Goal: Task Accomplishment & Management: Use online tool/utility

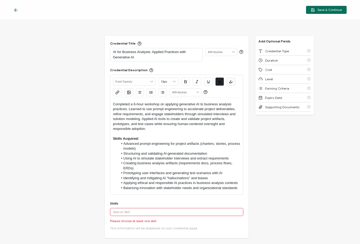
click at [291, 168] on div "Credential Title AI for Business Analysts: Applied Practices with Generative AI…" at bounding box center [180, 132] width 360 height 224
click at [172, 213] on input "text" at bounding box center [176, 212] width 133 height 8
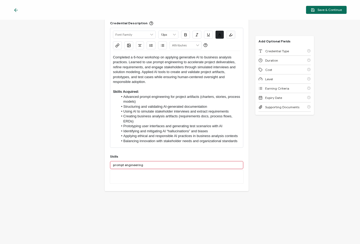
scroll to position [53, 0]
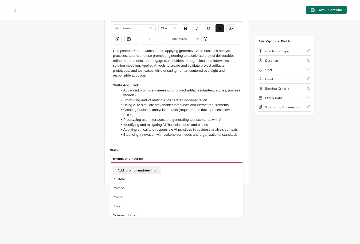
drag, startPoint x: 113, startPoint y: 158, endPoint x: 106, endPoint y: 157, distance: 7.3
click at [110, 157] on input "prompt engineering" at bounding box center [176, 159] width 133 height 8
type input "artificial intelligence"
click at [130, 187] on div "Credential Title AI for Business Analysts: Applied Practices with Generative AI…" at bounding box center [177, 100] width 144 height 235
click at [147, 158] on input "artificial intelligence" at bounding box center [176, 159] width 133 height 8
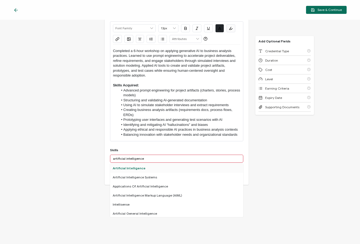
click at [135, 169] on div "Artificial Intelligence" at bounding box center [176, 168] width 133 height 9
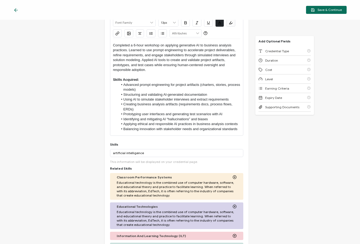
scroll to position [0, 0]
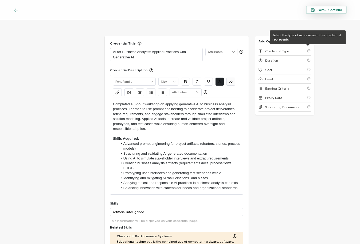
click at [324, 9] on span "Save & Continue" at bounding box center [326, 10] width 31 height 4
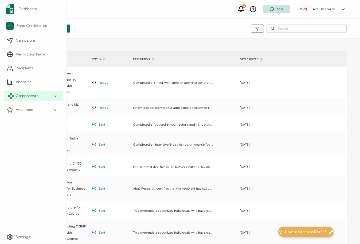
click at [30, 96] on span "Components" at bounding box center [27, 96] width 22 height 5
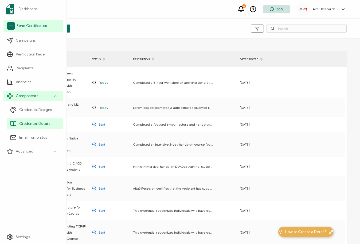
click at [28, 25] on span "Send Certificates" at bounding box center [32, 25] width 30 height 5
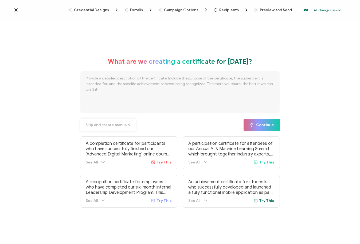
click at [98, 125] on span "Skip and create manually" at bounding box center [107, 125] width 45 height 4
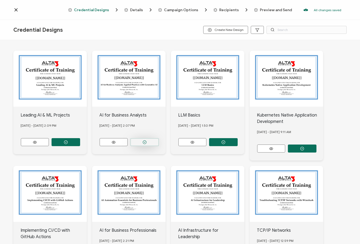
click at [140, 139] on button "button" at bounding box center [144, 142] width 29 height 8
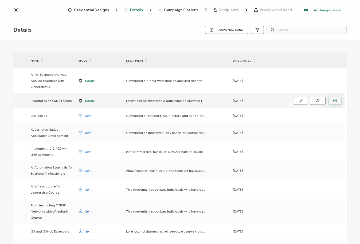
click at [336, 100] on icon "button" at bounding box center [335, 101] width 4 height 4
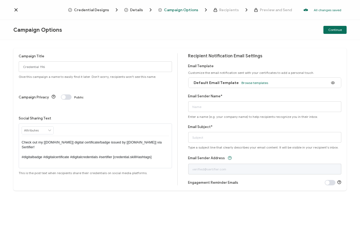
click at [126, 9] on icon "Breadcrumb" at bounding box center [126, 10] width 4 height 4
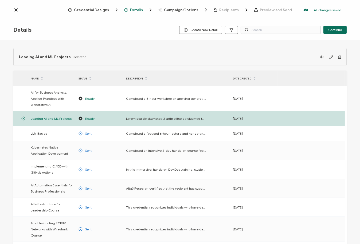
click at [102, 9] on span "Credential Designs" at bounding box center [91, 10] width 35 height 4
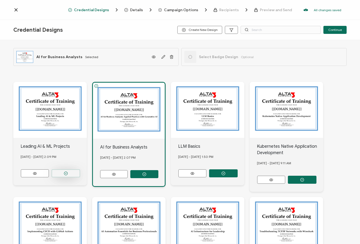
click at [71, 173] on button "button" at bounding box center [66, 174] width 29 height 8
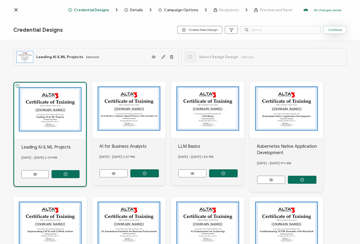
click at [336, 30] on span "Continue" at bounding box center [335, 29] width 14 height 3
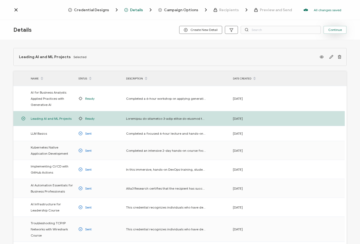
click at [339, 29] on span "Continue" at bounding box center [335, 29] width 14 height 3
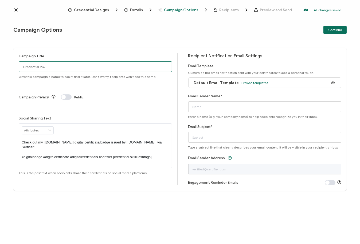
click at [71, 67] on input "Credential 196" at bounding box center [95, 66] width 153 height 11
drag, startPoint x: 64, startPoint y: 67, endPoint x: -44, endPoint y: 63, distance: 108.0
click at [0, 63] on html "Credential Designs Details Campaign Options Recipients Preview and Send All cha…" at bounding box center [180, 122] width 360 height 244
type input "9/18 Leading AI J&J"
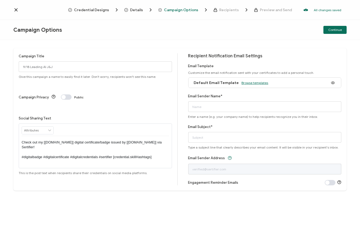
click at [245, 81] on span "Browse templates" at bounding box center [255, 83] width 27 height 4
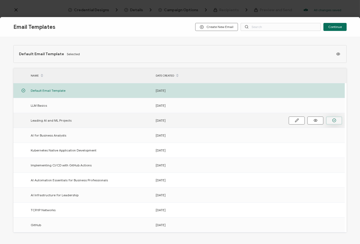
click at [334, 120] on icon "button" at bounding box center [334, 120] width 1 height 1
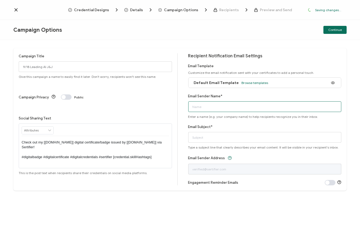
click at [249, 107] on input "Email Sender Name*" at bounding box center [264, 107] width 153 height 11
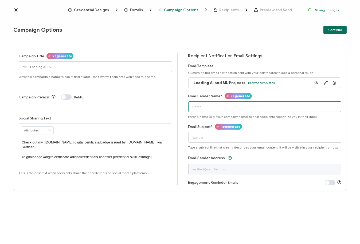
click at [251, 107] on input "Email Sender Name*" at bounding box center [264, 107] width 153 height 11
type input "Alta3 Research"
type input "L"
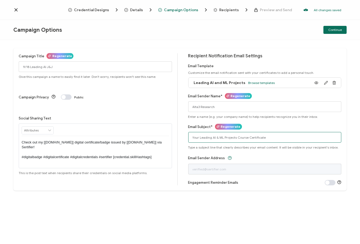
type input "Your Leading AI & ML Projects Course Certificate"
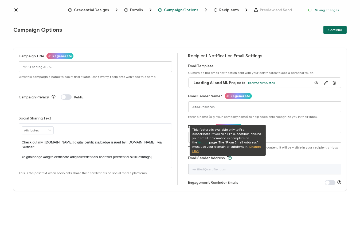
drag, startPoint x: 266, startPoint y: 44, endPoint x: 269, endPoint y: 43, distance: 3.5
click at [266, 44] on div "Campaign Title Regenerate 9/18 Leading AI J&J Give this campaign a name to easi…" at bounding box center [180, 142] width 360 height 204
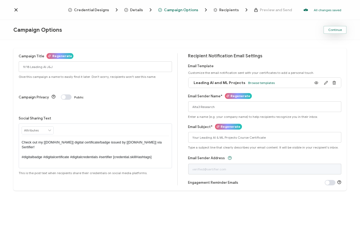
click at [335, 28] on span "Continue" at bounding box center [335, 29] width 14 height 3
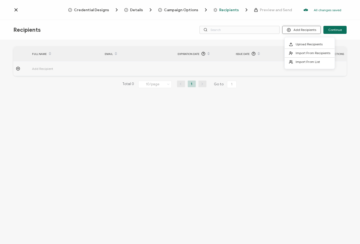
click at [309, 31] on button "Add Recipients" at bounding box center [301, 30] width 38 height 8
click at [310, 45] on span "Upload Recipients" at bounding box center [309, 44] width 27 height 4
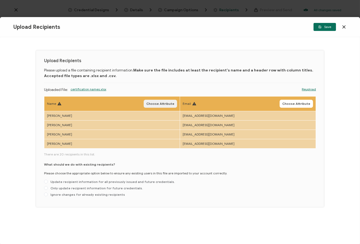
click at [155, 102] on span "Choose Attribute" at bounding box center [160, 103] width 28 height 3
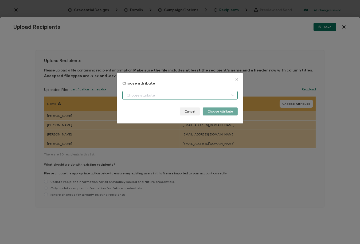
click at [151, 95] on input "dialog" at bounding box center [179, 95] width 115 height 9
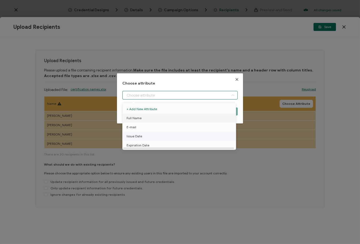
drag, startPoint x: 130, startPoint y: 119, endPoint x: 146, endPoint y: 119, distance: 15.8
click at [131, 119] on span "Full Name" at bounding box center [134, 118] width 15 height 9
type input "Full Name"
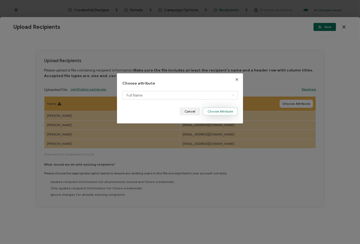
click at [226, 110] on button "Choose Attribute" at bounding box center [220, 112] width 35 height 8
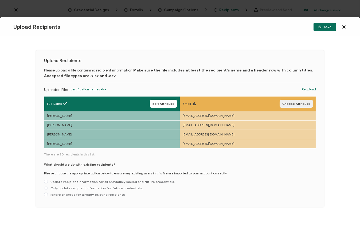
click at [291, 104] on span "Choose Attribute" at bounding box center [296, 103] width 28 height 3
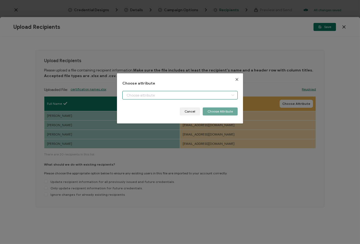
click at [194, 94] on input "dialog" at bounding box center [179, 95] width 115 height 9
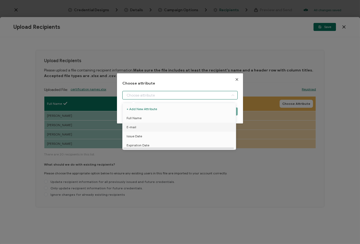
click at [133, 129] on span "E-mail" at bounding box center [132, 127] width 10 height 9
type input "E-mail"
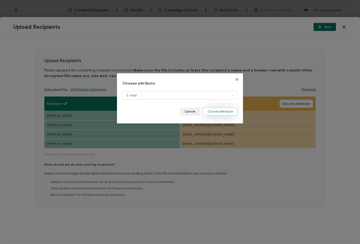
click at [223, 111] on button "Choose Attribute" at bounding box center [220, 112] width 35 height 8
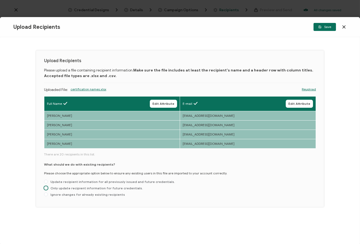
click at [87, 188] on span "Only update recipient information for future credentials." at bounding box center [95, 188] width 95 height 4
click at [48, 188] on input "Only update recipient information for future credentials." at bounding box center [46, 188] width 4 height 4
radio input "true"
click at [326, 28] on span "Save" at bounding box center [324, 26] width 13 height 3
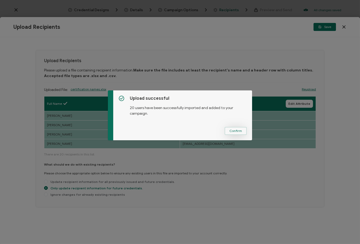
click at [232, 128] on button "Confirm" at bounding box center [236, 131] width 22 height 8
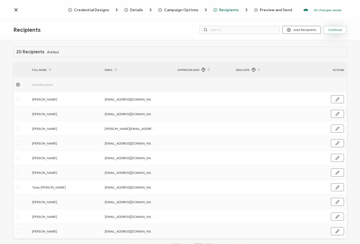
click at [335, 32] on span "Continue" at bounding box center [335, 29] width 14 height 3
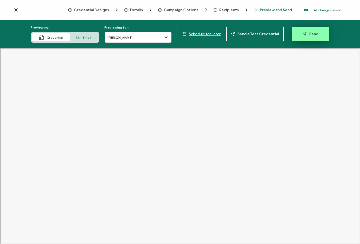
click at [303, 32] on icon "button" at bounding box center [304, 33] width 3 height 3
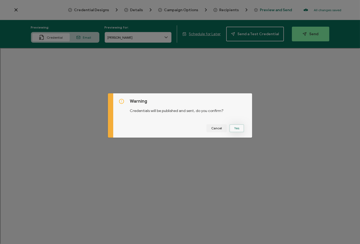
click at [235, 127] on button "Yes" at bounding box center [236, 128] width 15 height 8
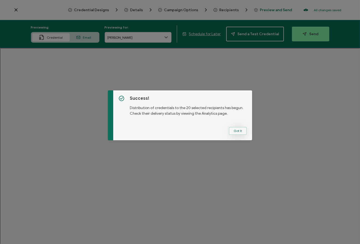
click at [234, 129] on button "Got It" at bounding box center [238, 131] width 18 height 8
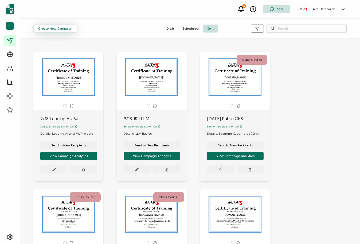
click at [55, 28] on span "Create New Campaign" at bounding box center [55, 28] width 34 height 3
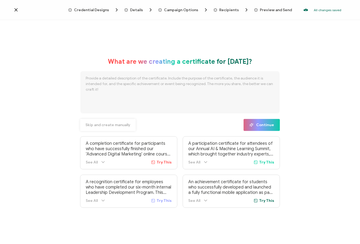
click at [94, 127] on span "Skip and create manually" at bounding box center [107, 125] width 45 height 4
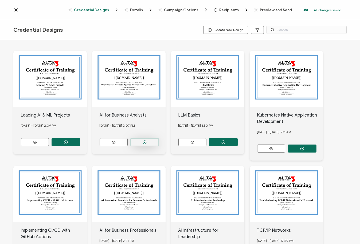
click at [143, 141] on icon "button" at bounding box center [145, 143] width 4 height 4
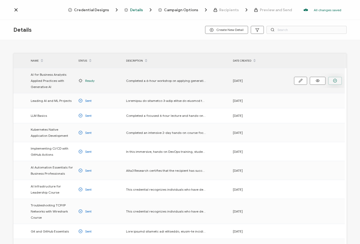
click at [332, 79] on button "button" at bounding box center [335, 81] width 14 height 8
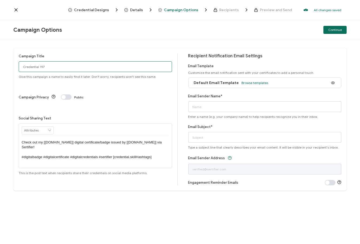
drag, startPoint x: 37, startPoint y: 68, endPoint x: -18, endPoint y: 70, distance: 55.6
click at [0, 70] on html "Credential Designs Details Campaign Options Recipients Preview and Send All cha…" at bounding box center [180, 122] width 360 height 244
type input "9/18 AI for Bus Analysts J&J"
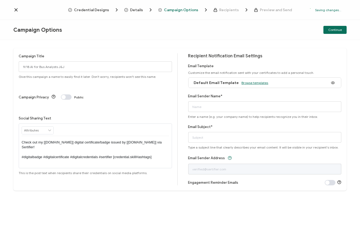
click at [248, 83] on span "Browse templates" at bounding box center [255, 83] width 27 height 4
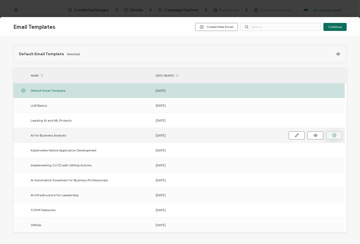
click at [333, 134] on icon "button" at bounding box center [334, 136] width 4 height 4
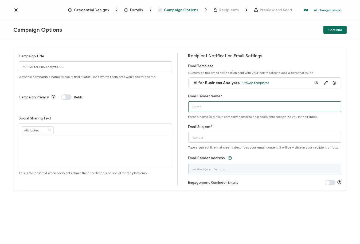
click at [273, 105] on input "Email Sender Name*" at bounding box center [264, 107] width 153 height 11
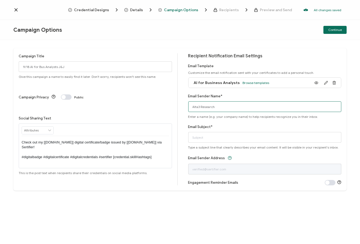
type input "Alta3 Research"
type input "Your AI for Business Analysts Course Certificate"
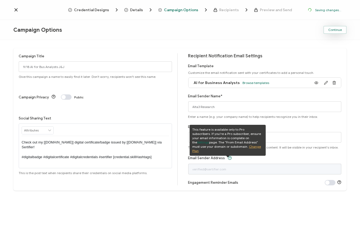
click at [338, 28] on span "Continue" at bounding box center [335, 29] width 14 height 3
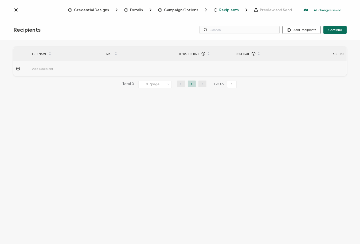
drag, startPoint x: 182, startPoint y: 153, endPoint x: 185, endPoint y: 150, distance: 4.2
click at [184, 151] on div "FULL NAME EMAIL Expiration Date Issue Date ACTIONS Add Recipient FULL NAME EMAI…" at bounding box center [180, 143] width 360 height 206
click at [299, 32] on button "Add Recipients" at bounding box center [301, 30] width 38 height 8
click at [303, 44] on span "Upload Recipients" at bounding box center [309, 44] width 27 height 4
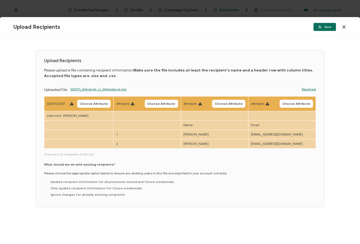
click at [307, 90] on link "Reupload" at bounding box center [309, 89] width 14 height 5
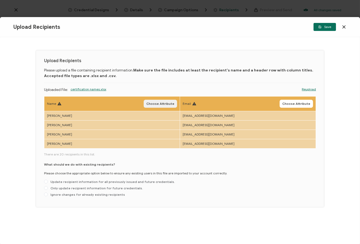
click at [161, 100] on button "Choose Attribute" at bounding box center [160, 104] width 33 height 8
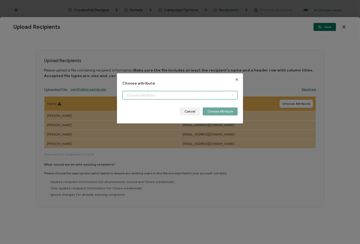
click at [139, 92] on input "dialog" at bounding box center [179, 95] width 115 height 9
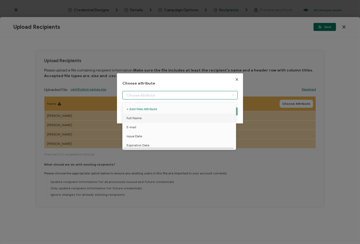
click at [134, 119] on span "Full Name" at bounding box center [134, 118] width 15 height 9
type input "Full Name"
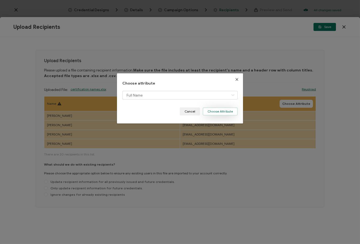
click at [224, 110] on button "Choose Attribute" at bounding box center [220, 112] width 35 height 8
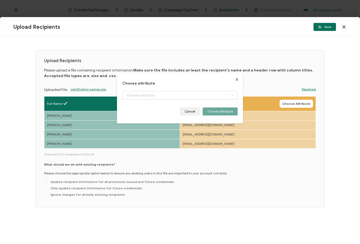
click at [293, 105] on span "Choose Attribute" at bounding box center [296, 103] width 28 height 3
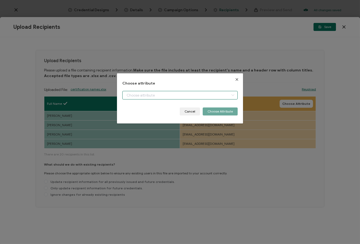
click at [181, 95] on input "dialog" at bounding box center [179, 95] width 115 height 9
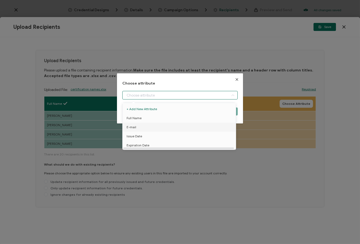
click at [129, 127] on span "E-mail" at bounding box center [132, 127] width 10 height 9
type input "E-mail"
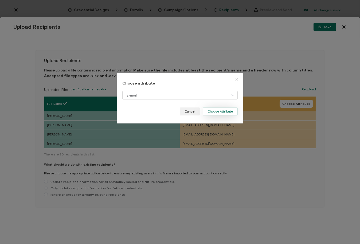
click at [218, 110] on button "Choose Attribute" at bounding box center [220, 112] width 35 height 8
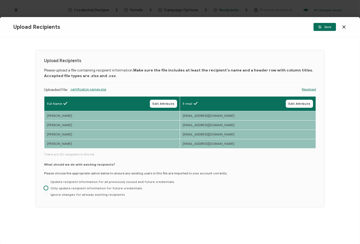
click at [99, 189] on span "Only update recipient information for future credentials." at bounding box center [95, 188] width 95 height 4
click at [48, 189] on input "Only update recipient information for future credentials." at bounding box center [46, 188] width 4 height 4
radio input "true"
click at [327, 26] on span "Save" at bounding box center [324, 26] width 13 height 3
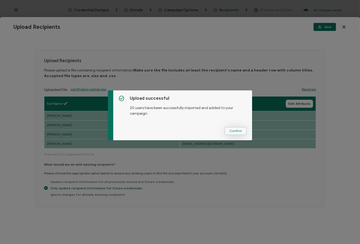
click at [237, 130] on span "Confirm" at bounding box center [235, 131] width 13 height 3
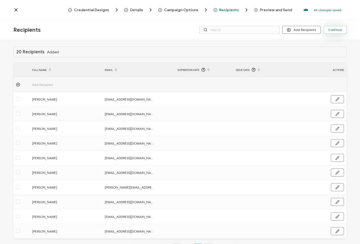
click at [337, 29] on span "Continue" at bounding box center [335, 29] width 14 height 3
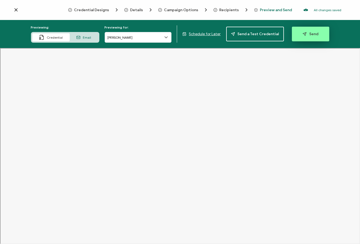
click at [305, 37] on button "Send" at bounding box center [310, 34] width 37 height 15
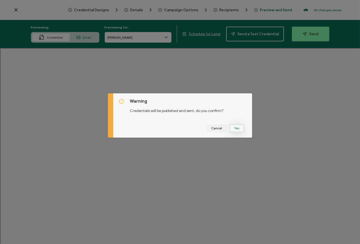
click at [237, 128] on button "Yes" at bounding box center [236, 128] width 15 height 8
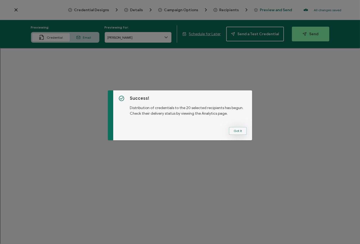
click at [236, 130] on button "Got It" at bounding box center [238, 131] width 18 height 8
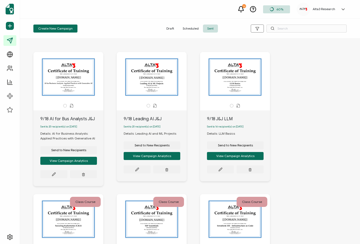
click at [232, 158] on button "View Campaign Analytics" at bounding box center [235, 156] width 57 height 8
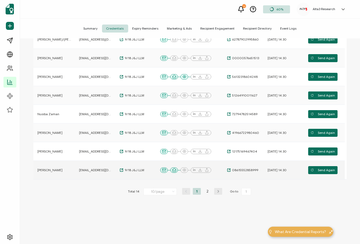
scroll to position [126, 0]
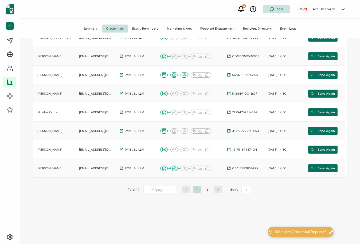
click at [216, 189] on icon "button" at bounding box center [218, 189] width 8 height 3
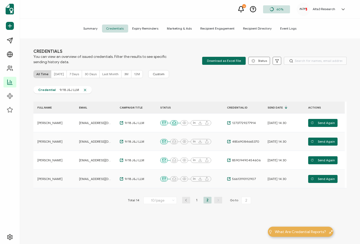
scroll to position [14, 0]
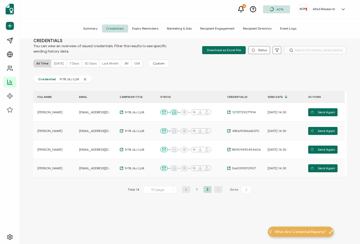
click at [196, 190] on li "1" at bounding box center [197, 189] width 8 height 7
type input "1"
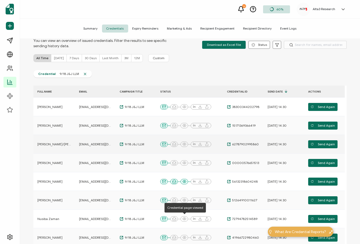
scroll to position [0, 0]
